Goal: Navigation & Orientation: Find specific page/section

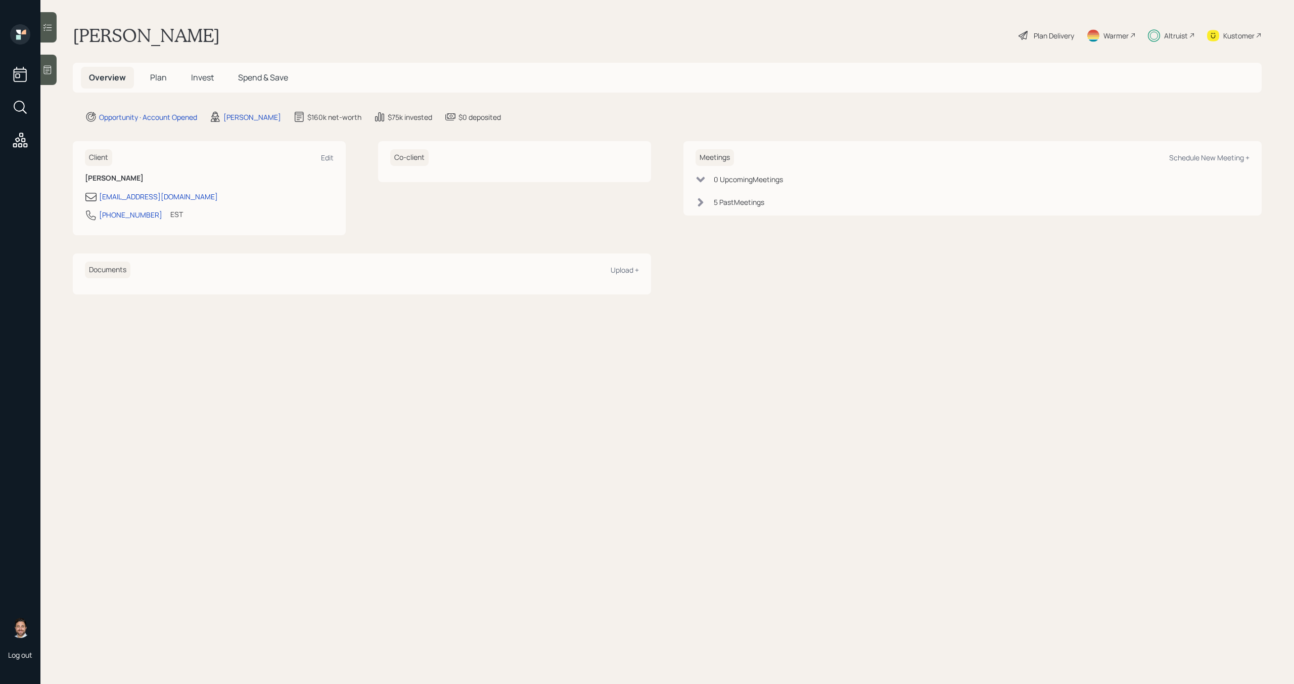
click at [207, 73] on span "Invest" at bounding box center [202, 77] width 23 height 11
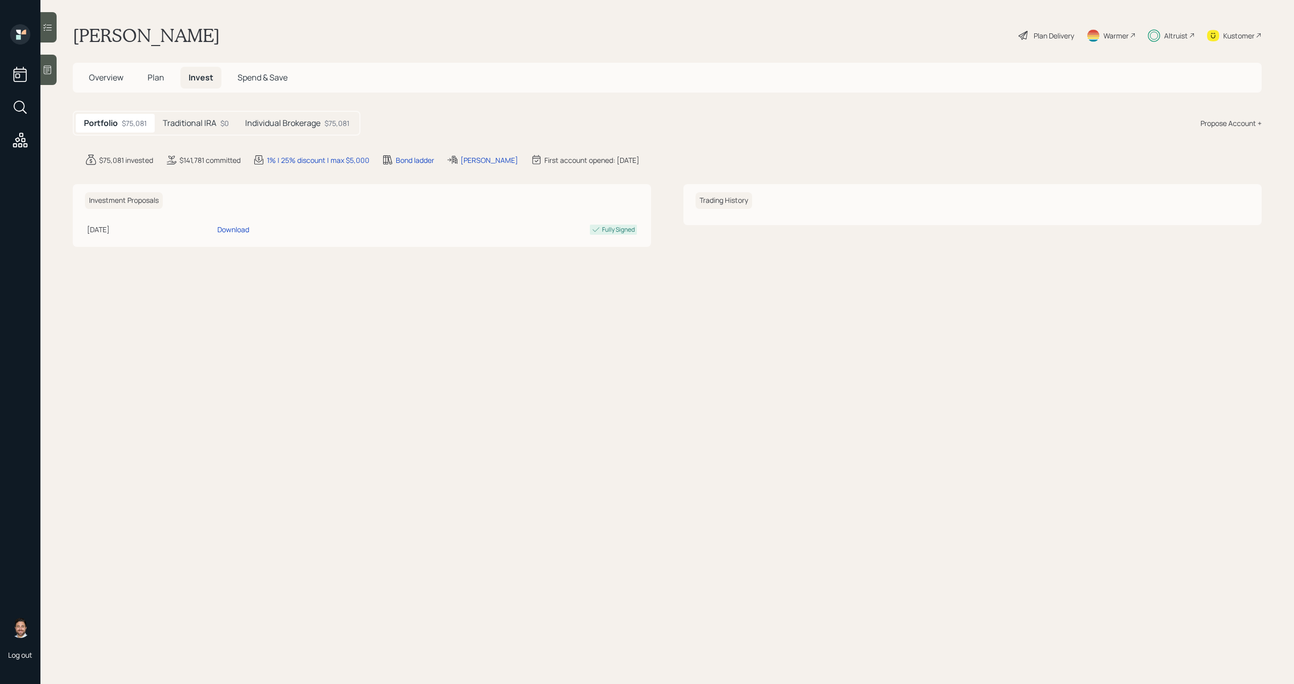
click at [208, 129] on div "Traditional IRA $0" at bounding box center [196, 123] width 82 height 19
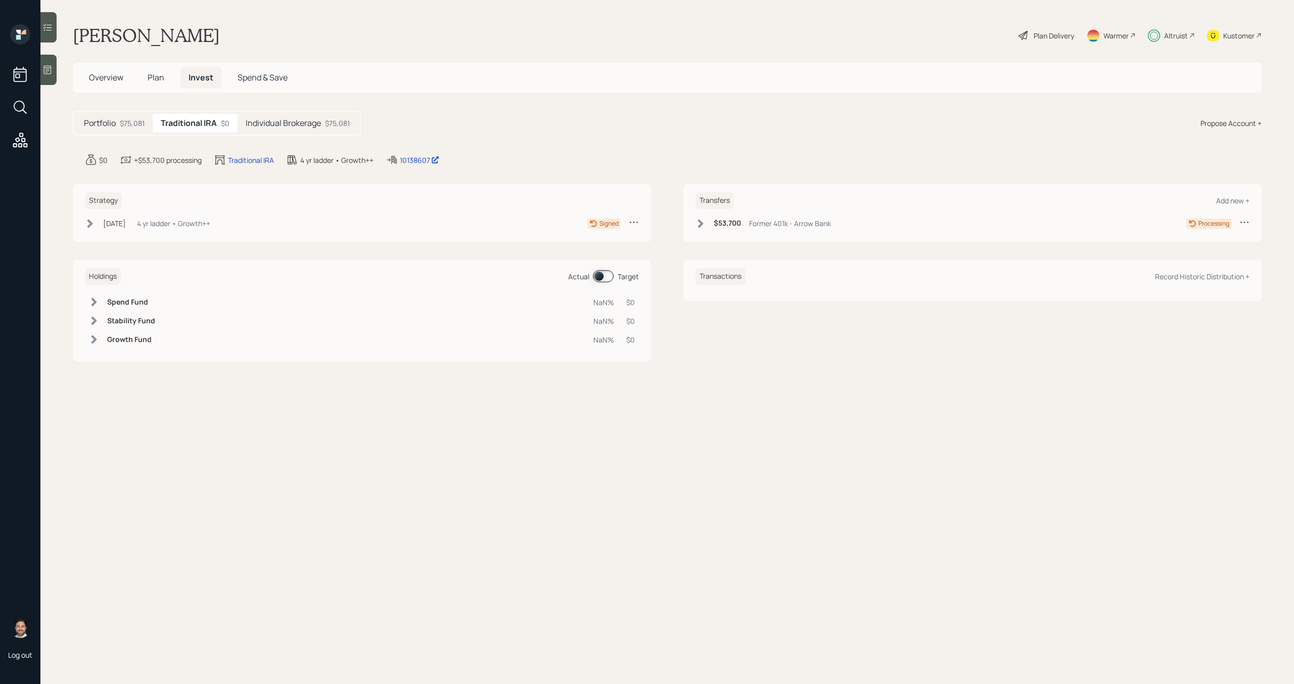
click at [273, 129] on div "Individual Brokerage $75,081" at bounding box center [298, 123] width 120 height 19
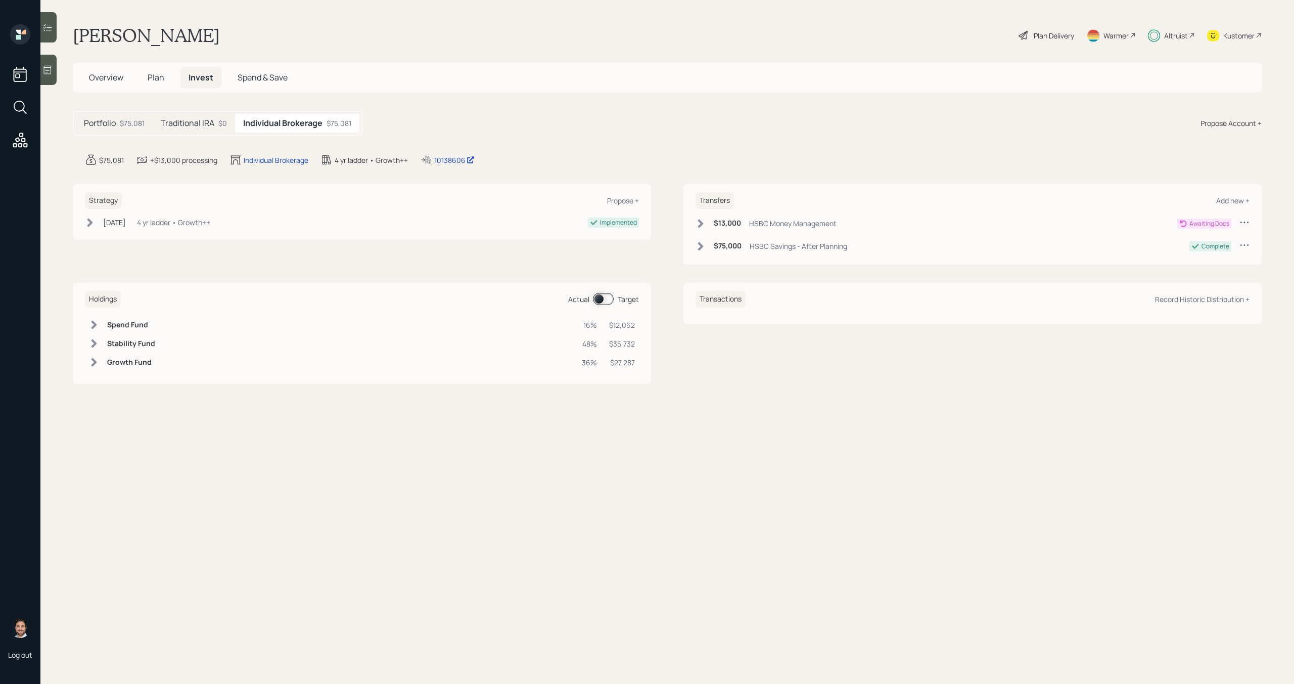
click at [212, 133] on div "Portfolio $75,081 Traditional IRA $0 Individual Brokerage $75,081" at bounding box center [218, 123] width 290 height 25
click at [1188, 34] on div "Altruist" at bounding box center [1177, 35] width 24 height 11
